Goal: Information Seeking & Learning: Learn about a topic

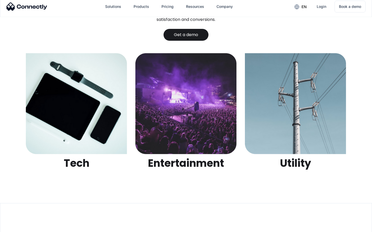
scroll to position [1629, 0]
